Goal: Task Accomplishment & Management: Manage account settings

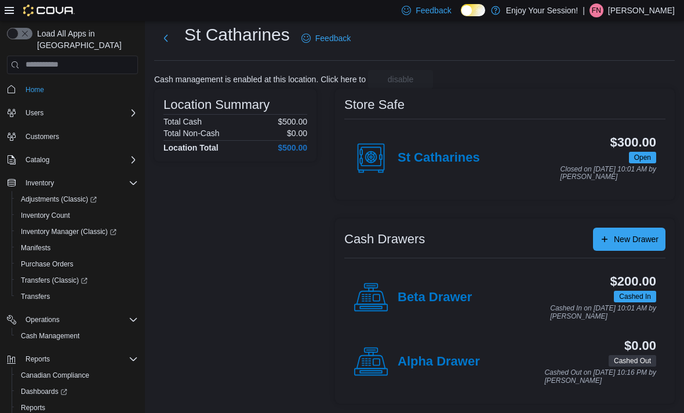
scroll to position [9, 0]
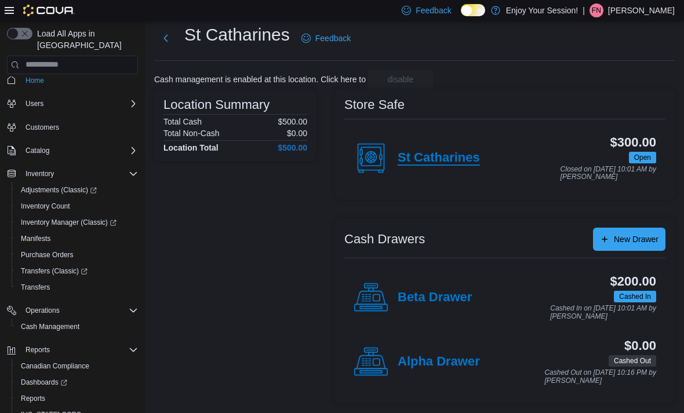
click at [432, 152] on h4 "St Catharines" at bounding box center [439, 158] width 82 height 15
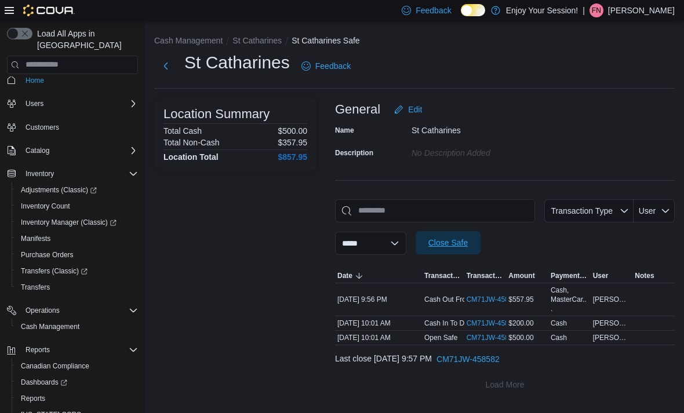
click at [468, 237] on span "Close Safe" at bounding box center [447, 243] width 39 height 12
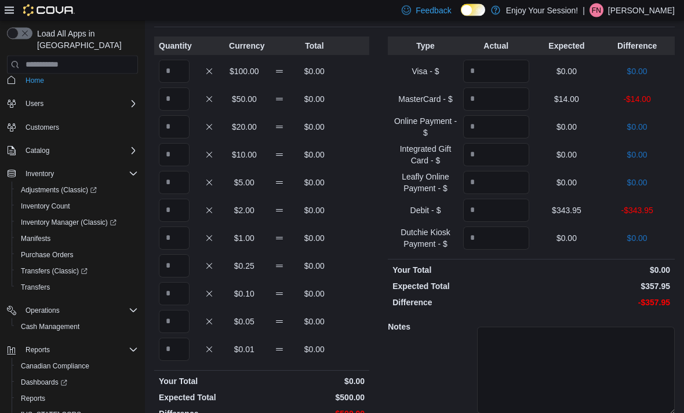
scroll to position [61, 0]
click at [176, 72] on input "Quantity" at bounding box center [174, 71] width 31 height 23
type input "*"
click at [514, 100] on input "Quantity" at bounding box center [496, 99] width 66 height 23
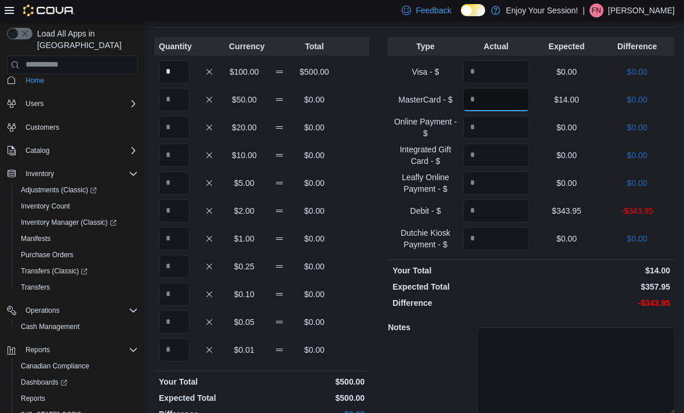
type input "**"
click at [511, 204] on input "Quantity" at bounding box center [496, 210] width 66 height 23
type input "******"
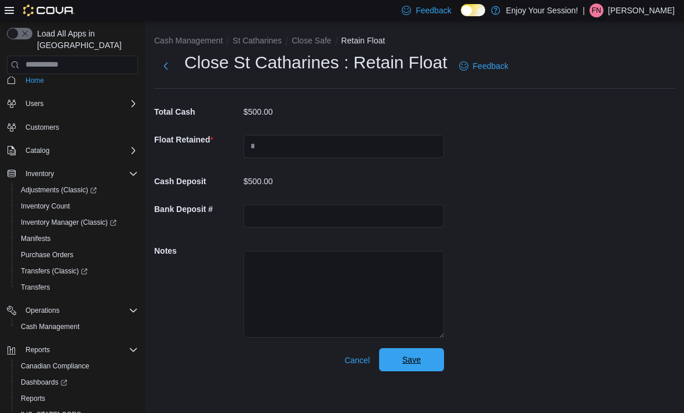
click at [436, 365] on span "Save" at bounding box center [411, 359] width 51 height 23
